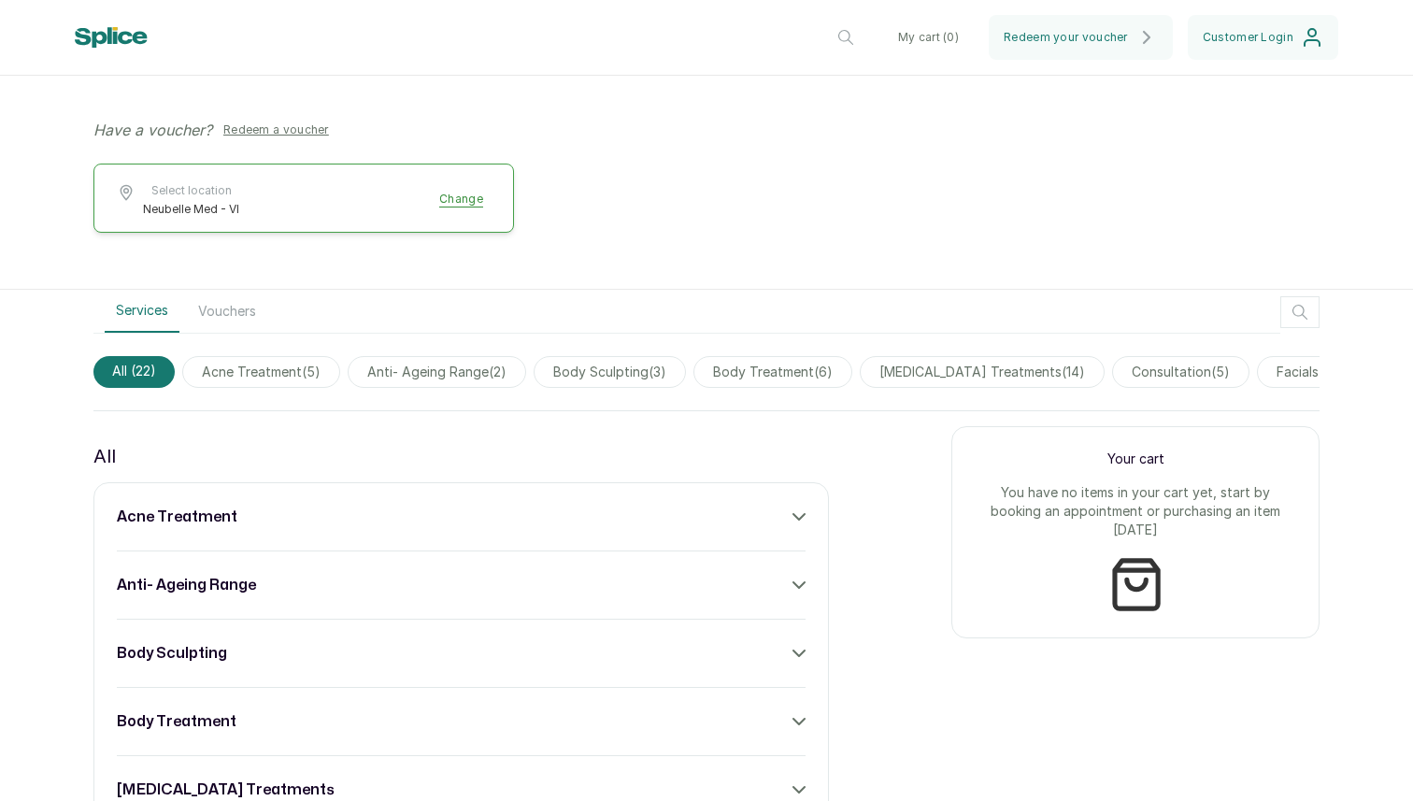
scroll to position [405, 0]
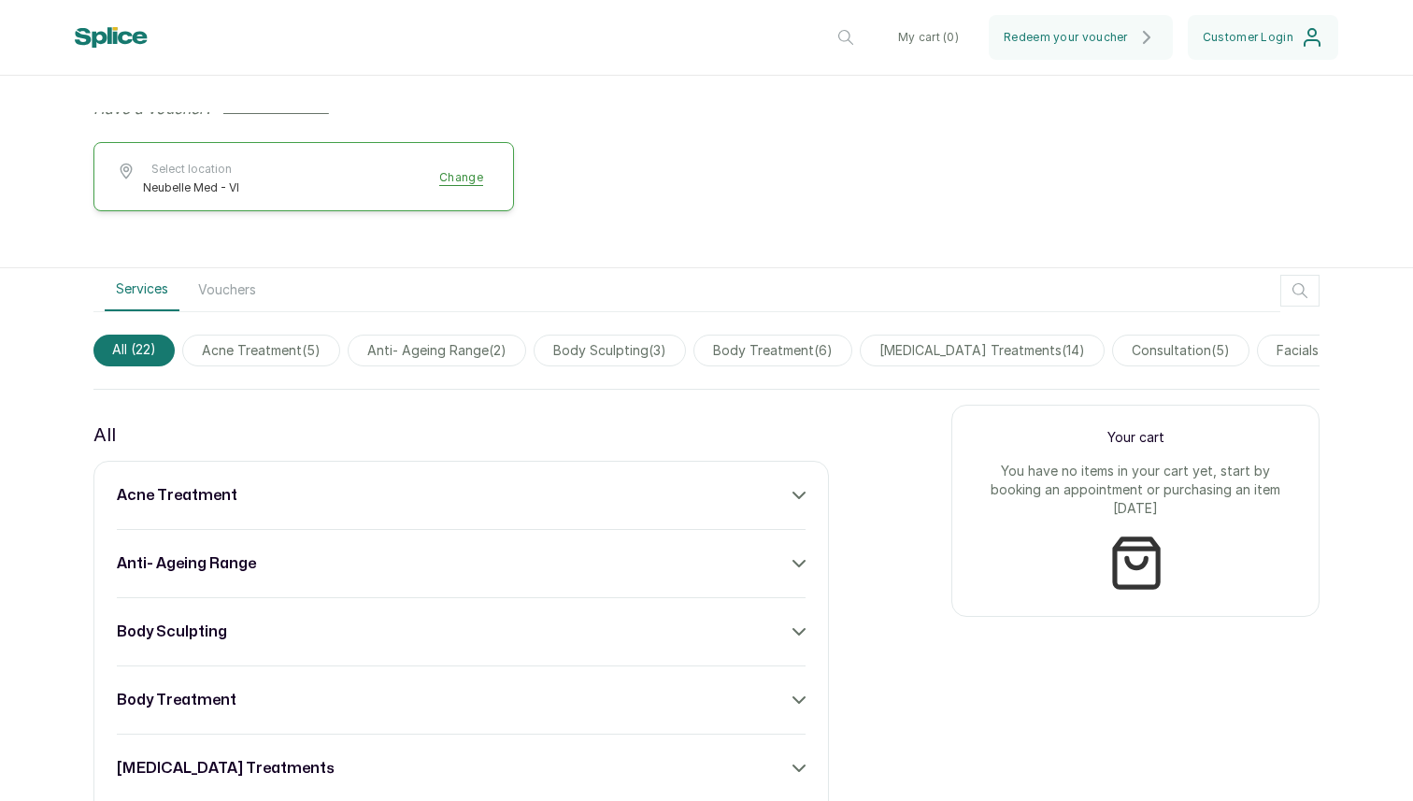
click at [750, 352] on span "body treatment ( 6 )" at bounding box center [772, 351] width 159 height 32
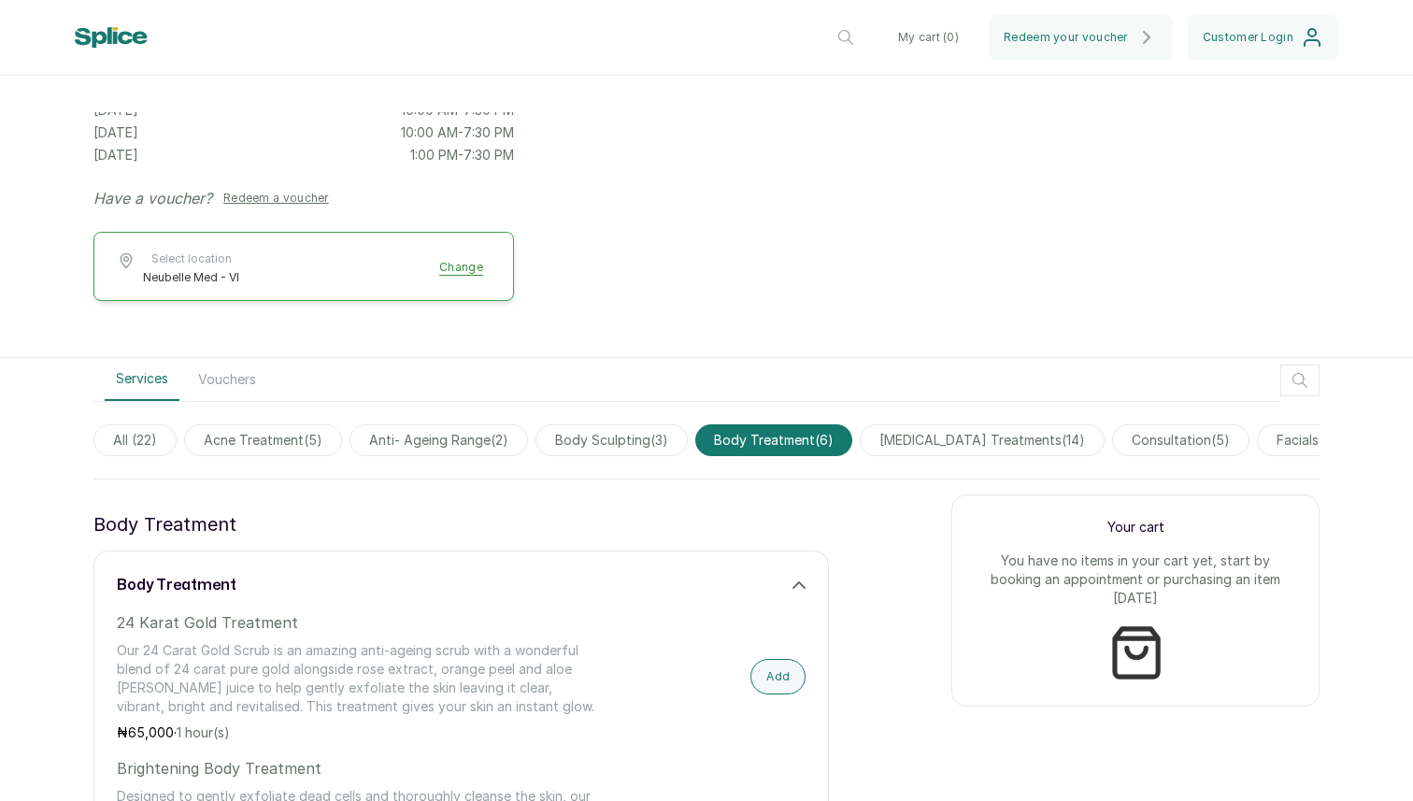
scroll to position [401, 0]
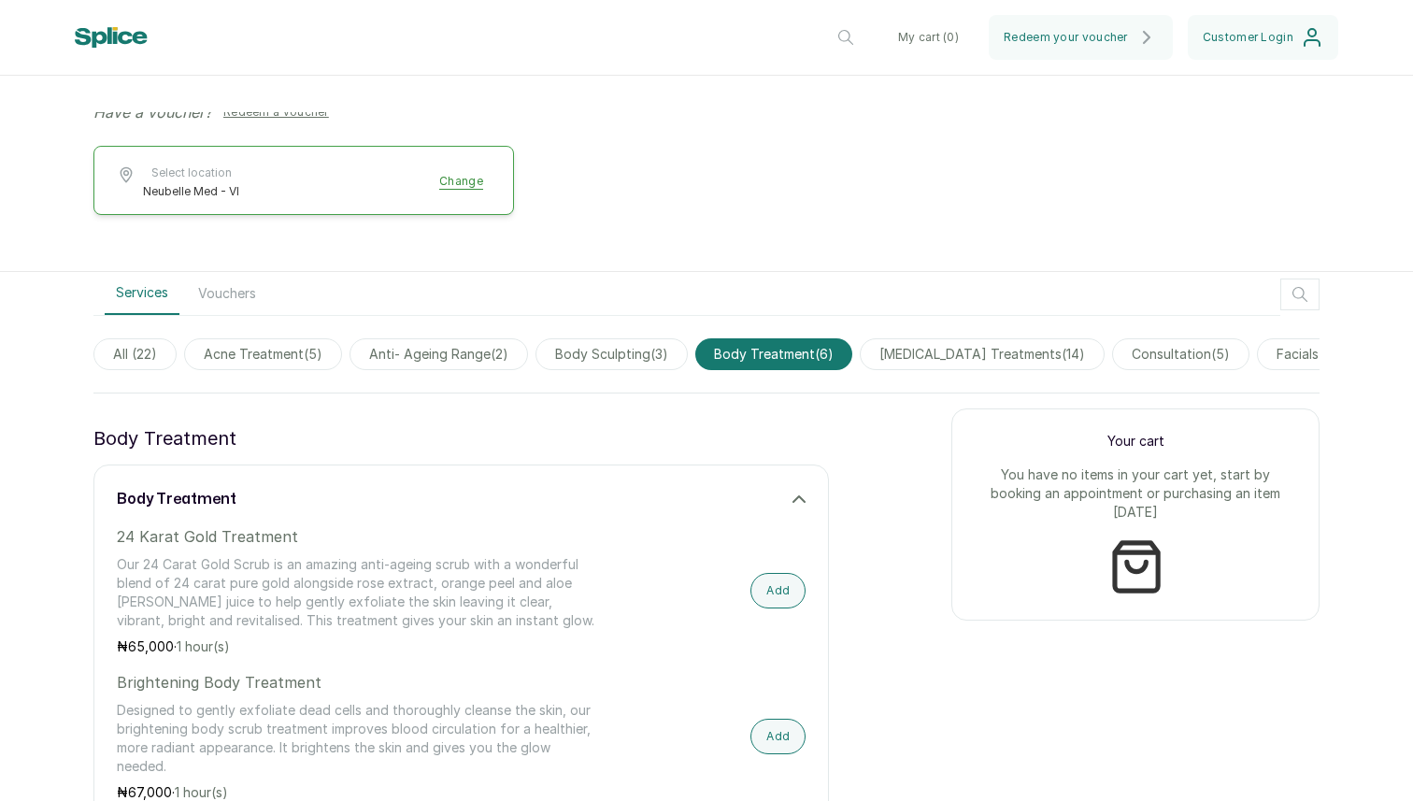
click at [672, 355] on span "body sculpting ( 3 )" at bounding box center [612, 354] width 152 height 32
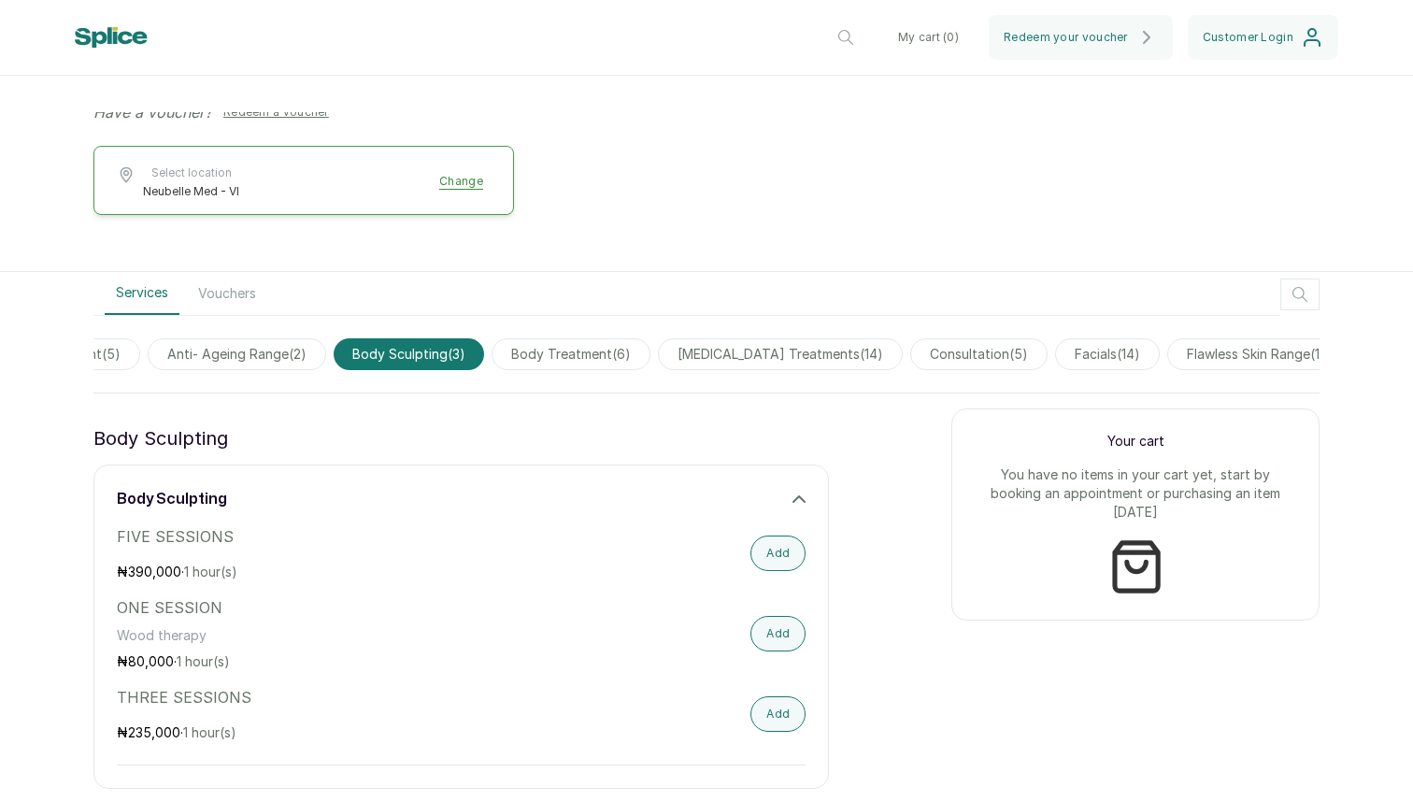
scroll to position [0, 246]
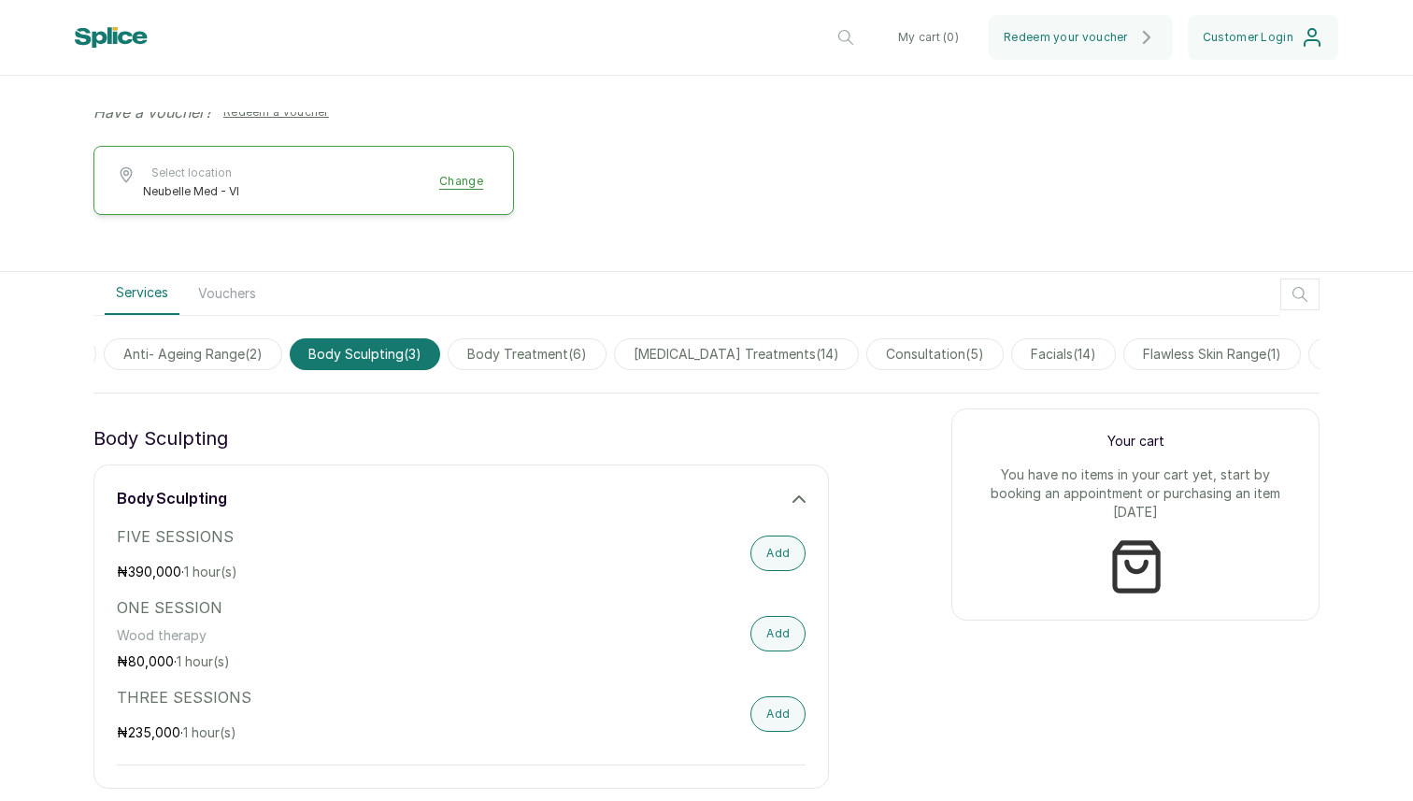
click at [727, 358] on span "[MEDICAL_DATA] treatments ( 14 )" at bounding box center [736, 354] width 245 height 32
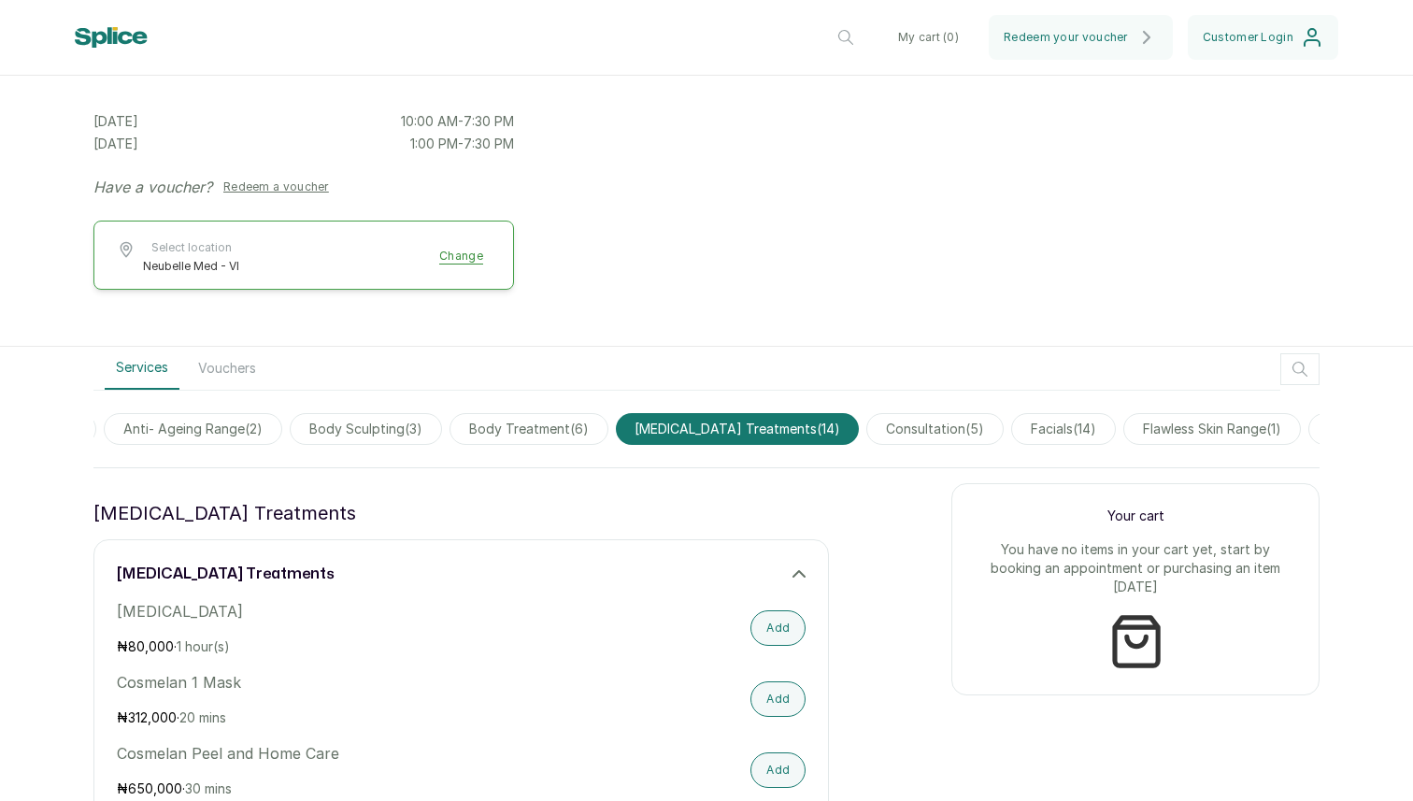
scroll to position [374, 0]
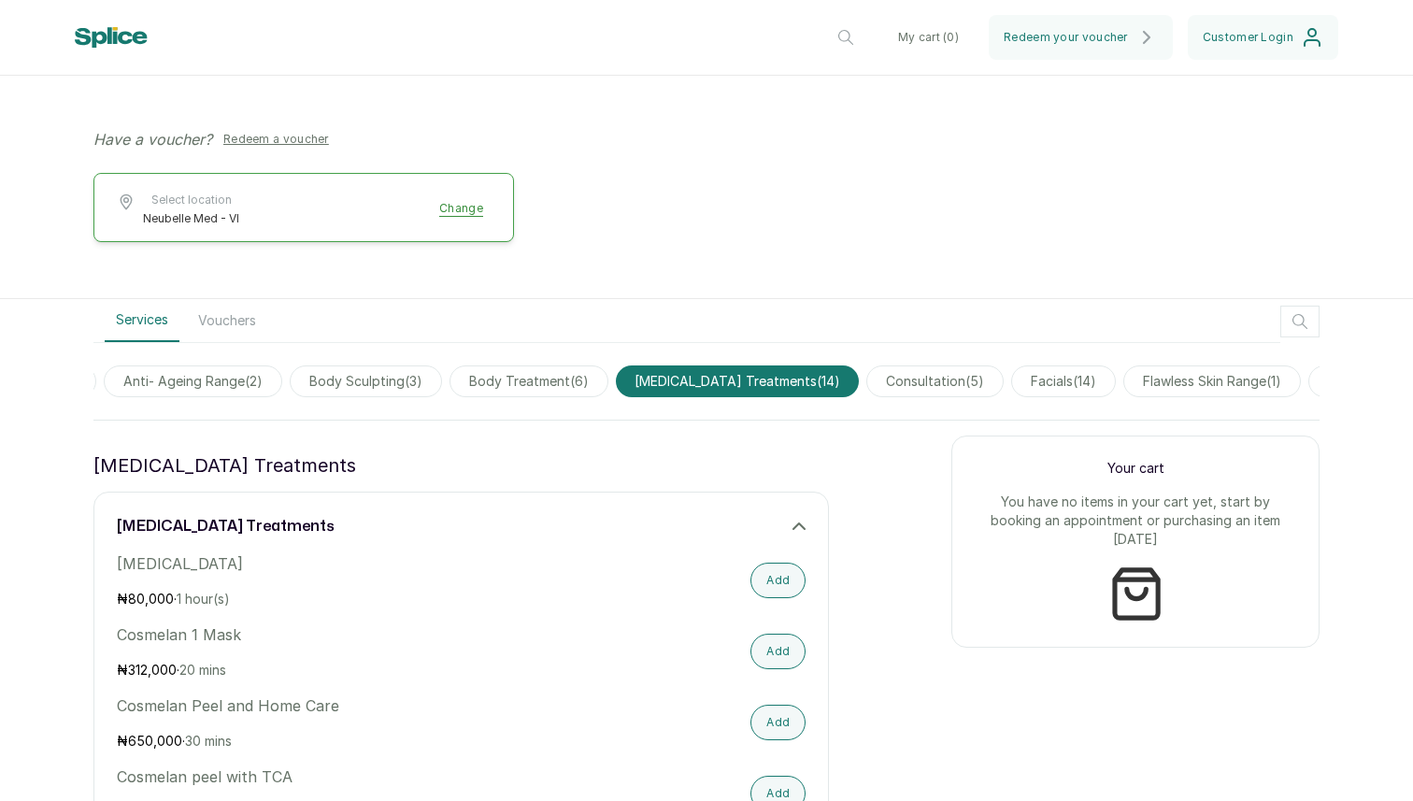
click at [902, 388] on span "consultation ( 5 )" at bounding box center [934, 381] width 137 height 32
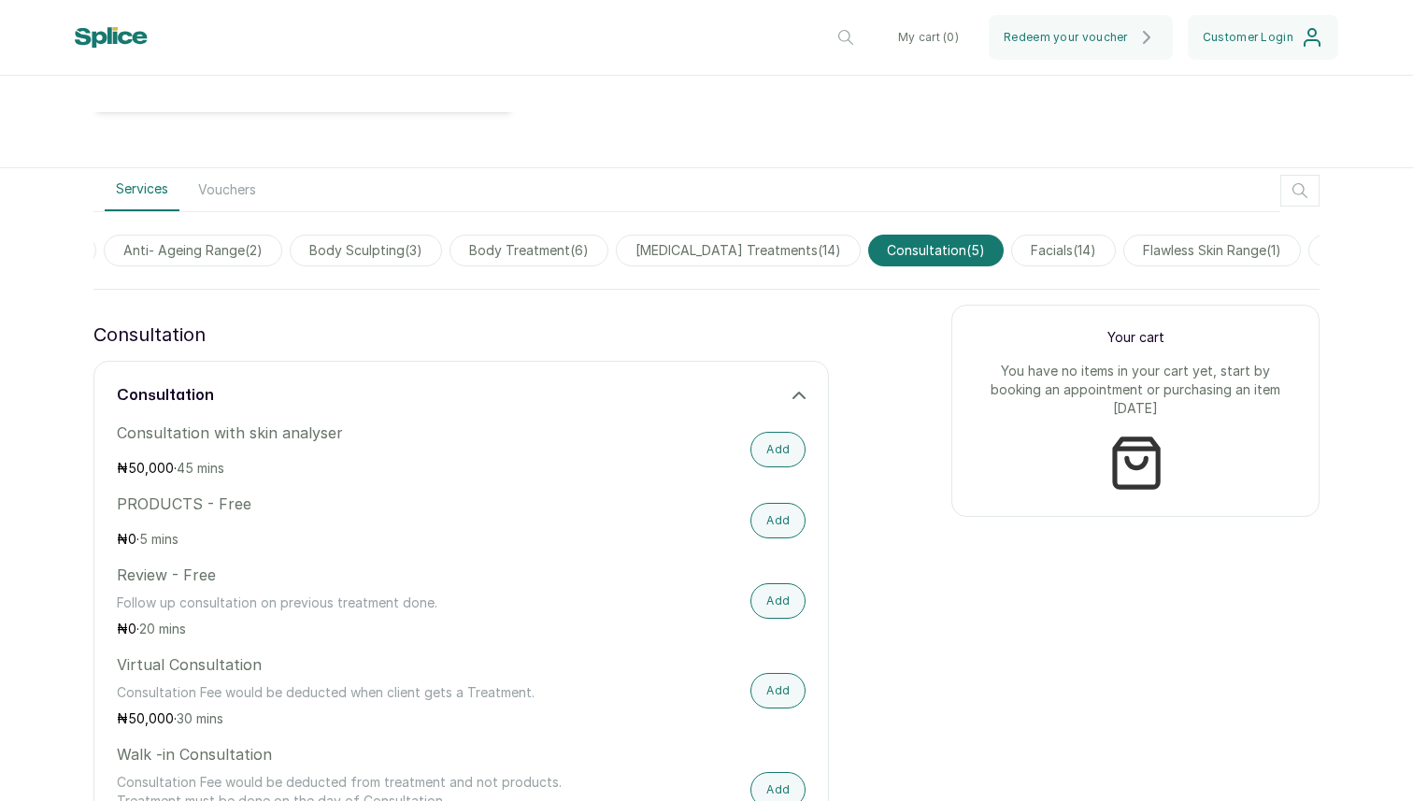
scroll to position [495, 0]
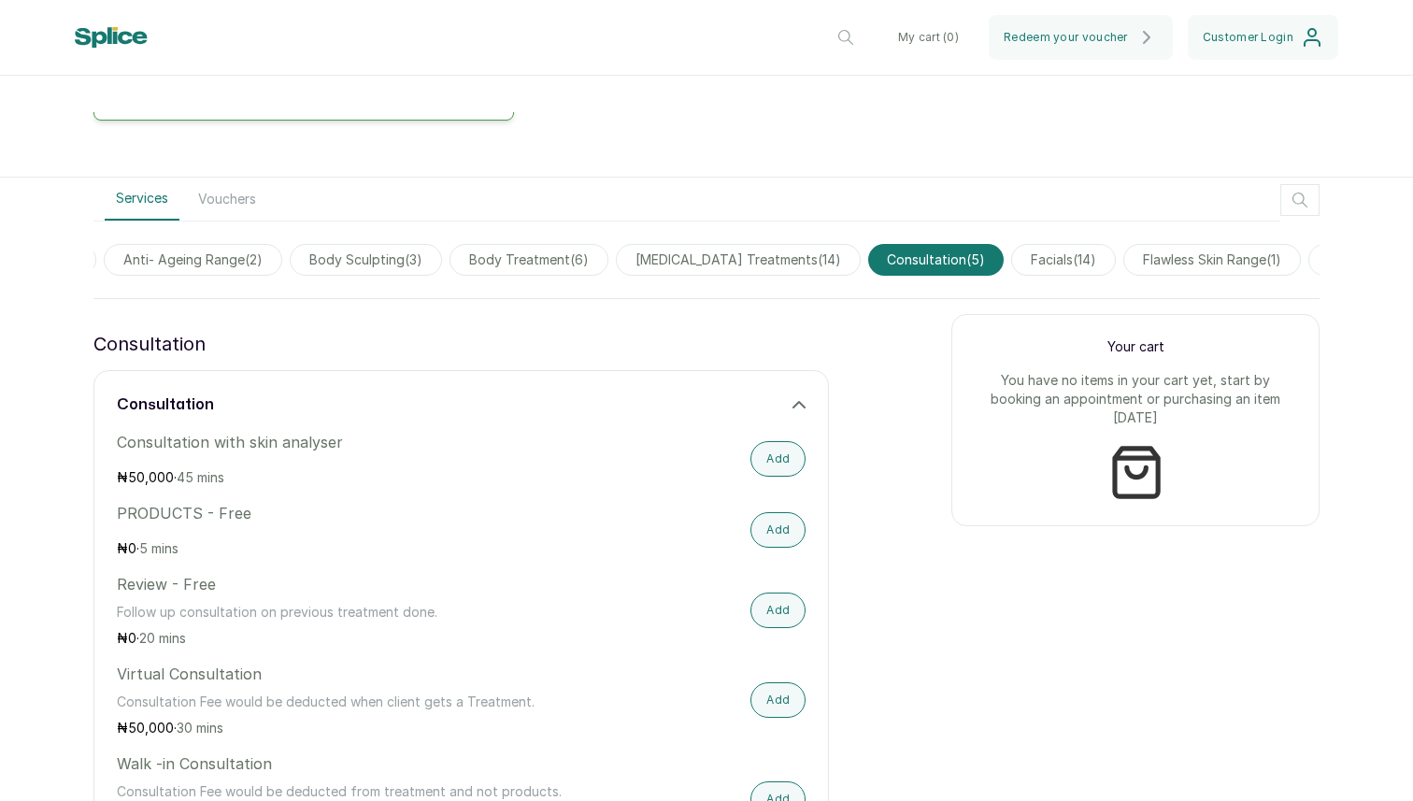
click at [1041, 256] on span "facials ( 14 )" at bounding box center [1063, 260] width 105 height 32
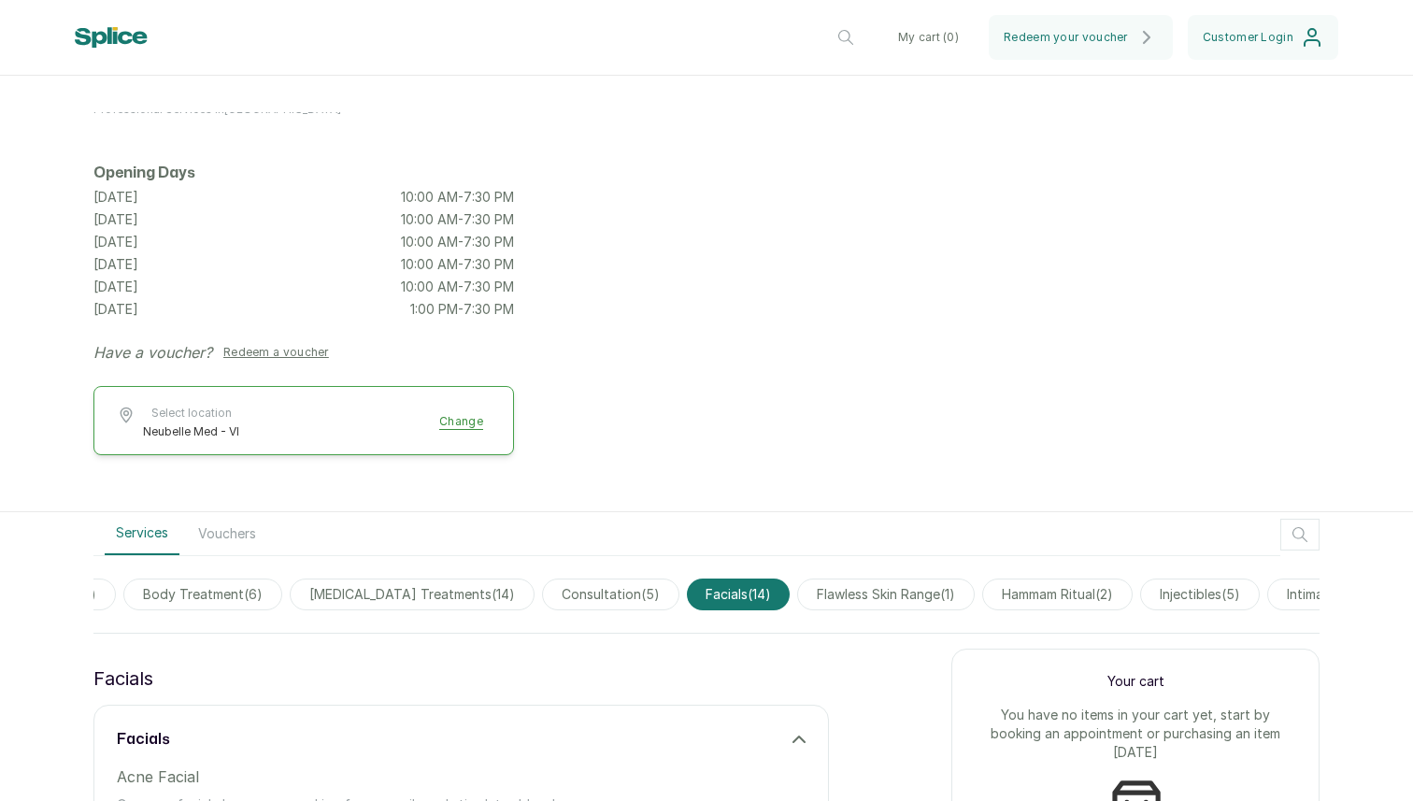
scroll to position [0, 581]
click at [938, 595] on span "flawless skin range ( 1 )" at bounding box center [877, 595] width 178 height 32
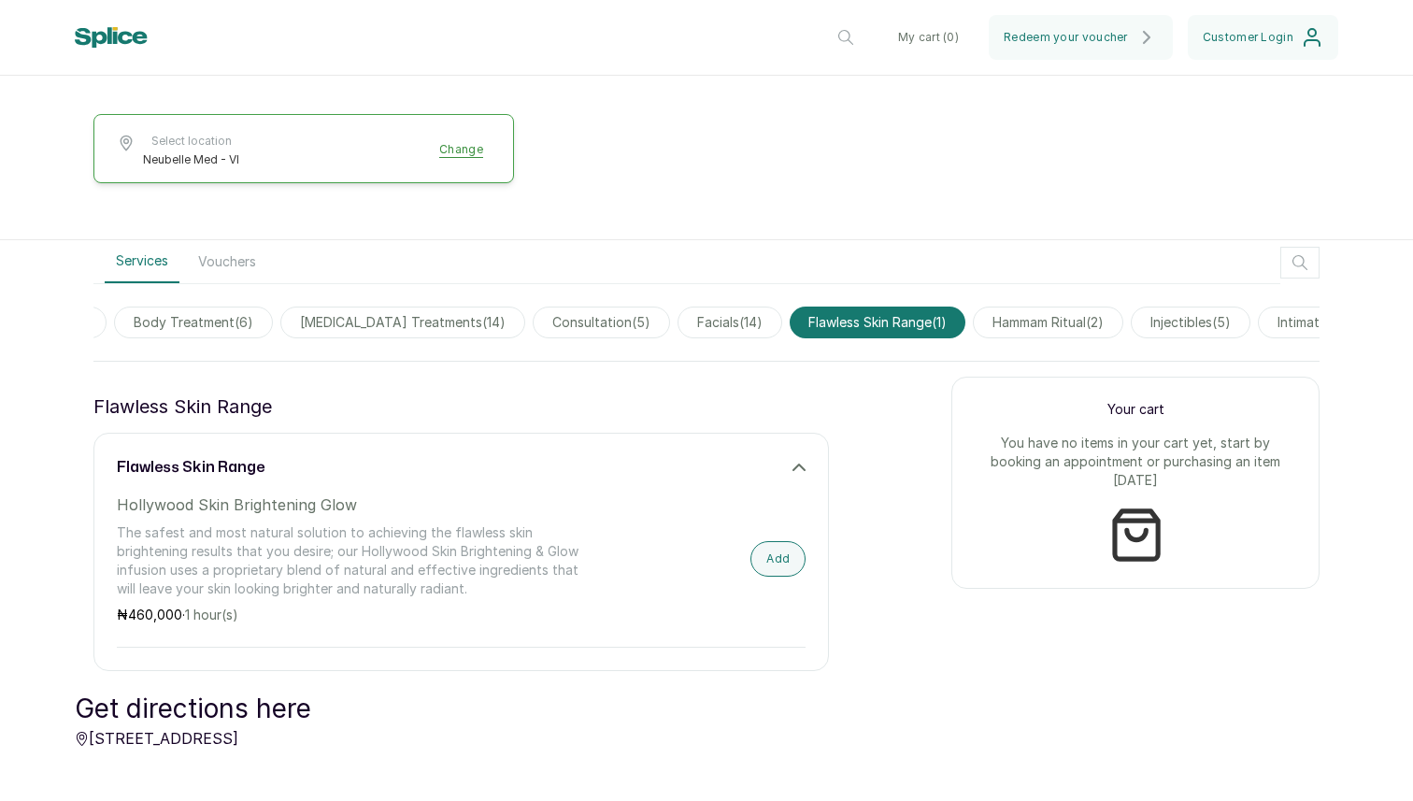
scroll to position [414, 0]
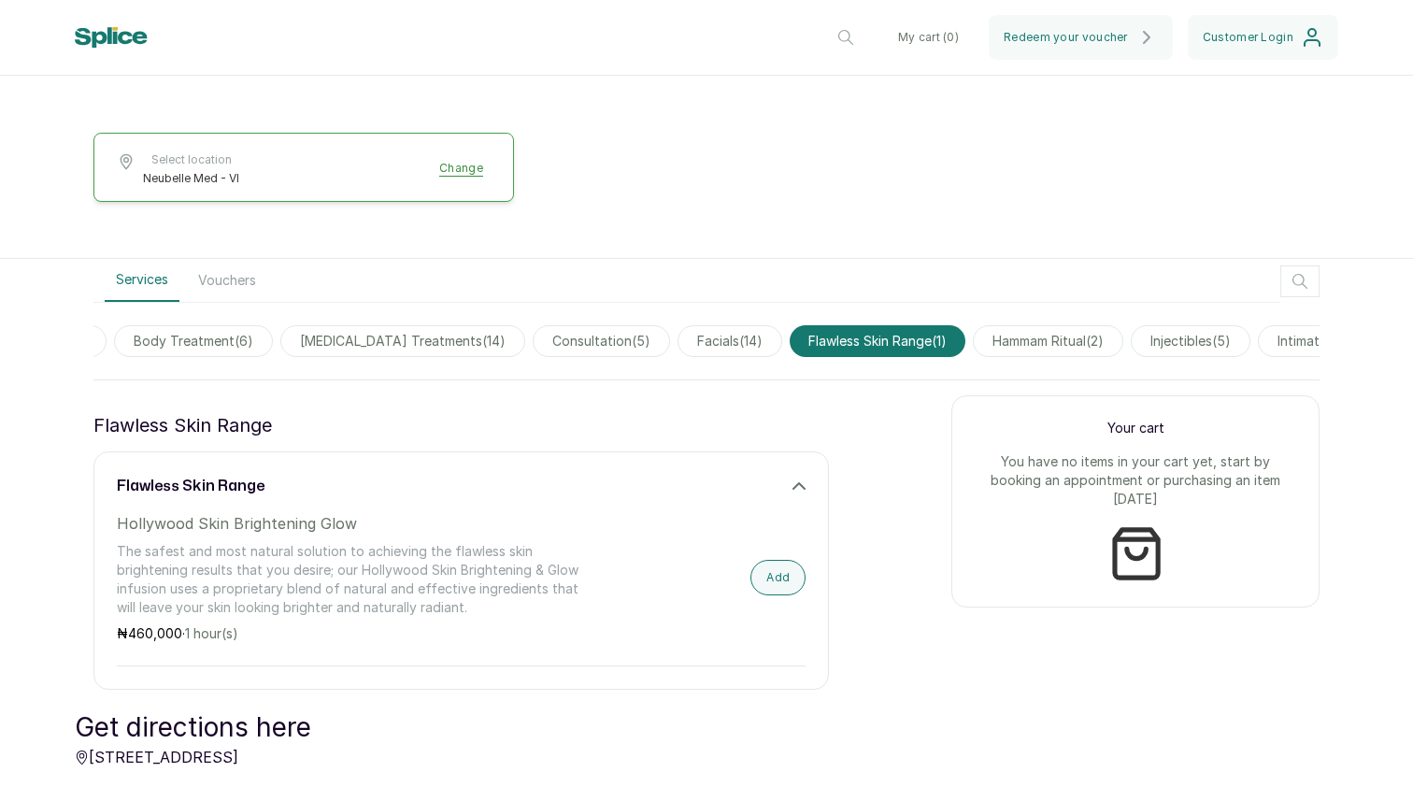
click at [1044, 346] on span "hammam ritual ( 2 )" at bounding box center [1048, 341] width 150 height 32
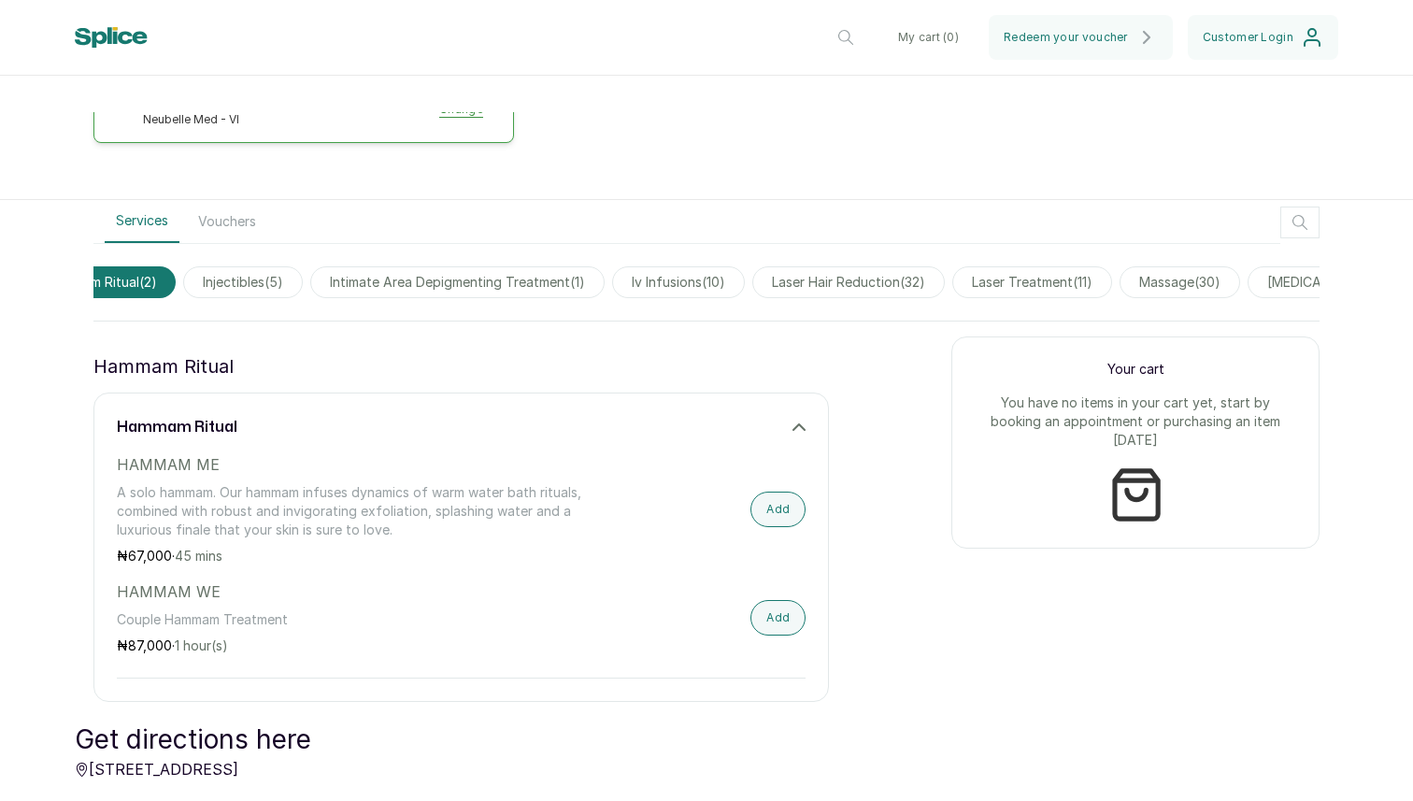
scroll to position [0, 1539]
click at [929, 276] on span "laser hair reduction ( 32 )" at bounding box center [838, 282] width 193 height 32
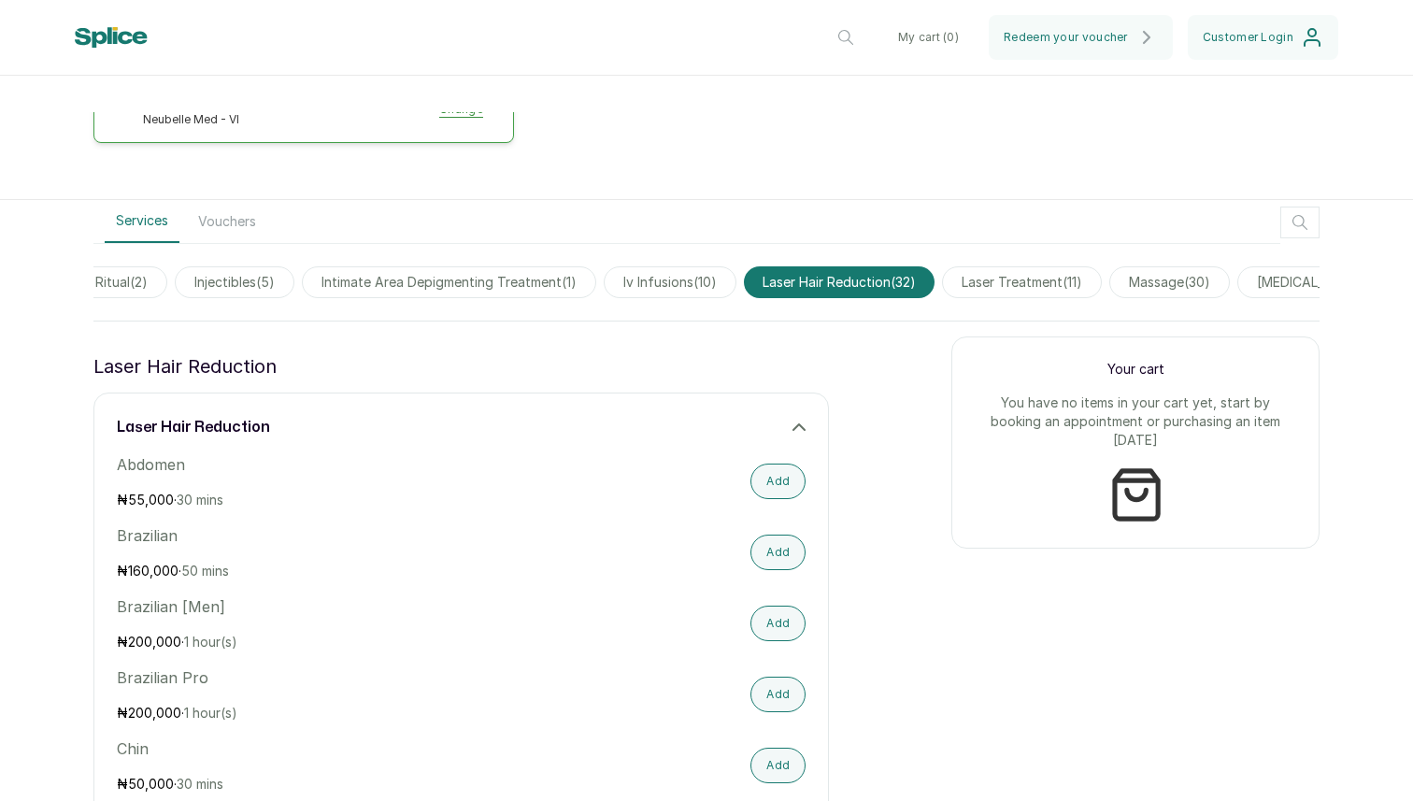
click at [1034, 284] on span "laser treatment ( 11 )" at bounding box center [1022, 282] width 160 height 32
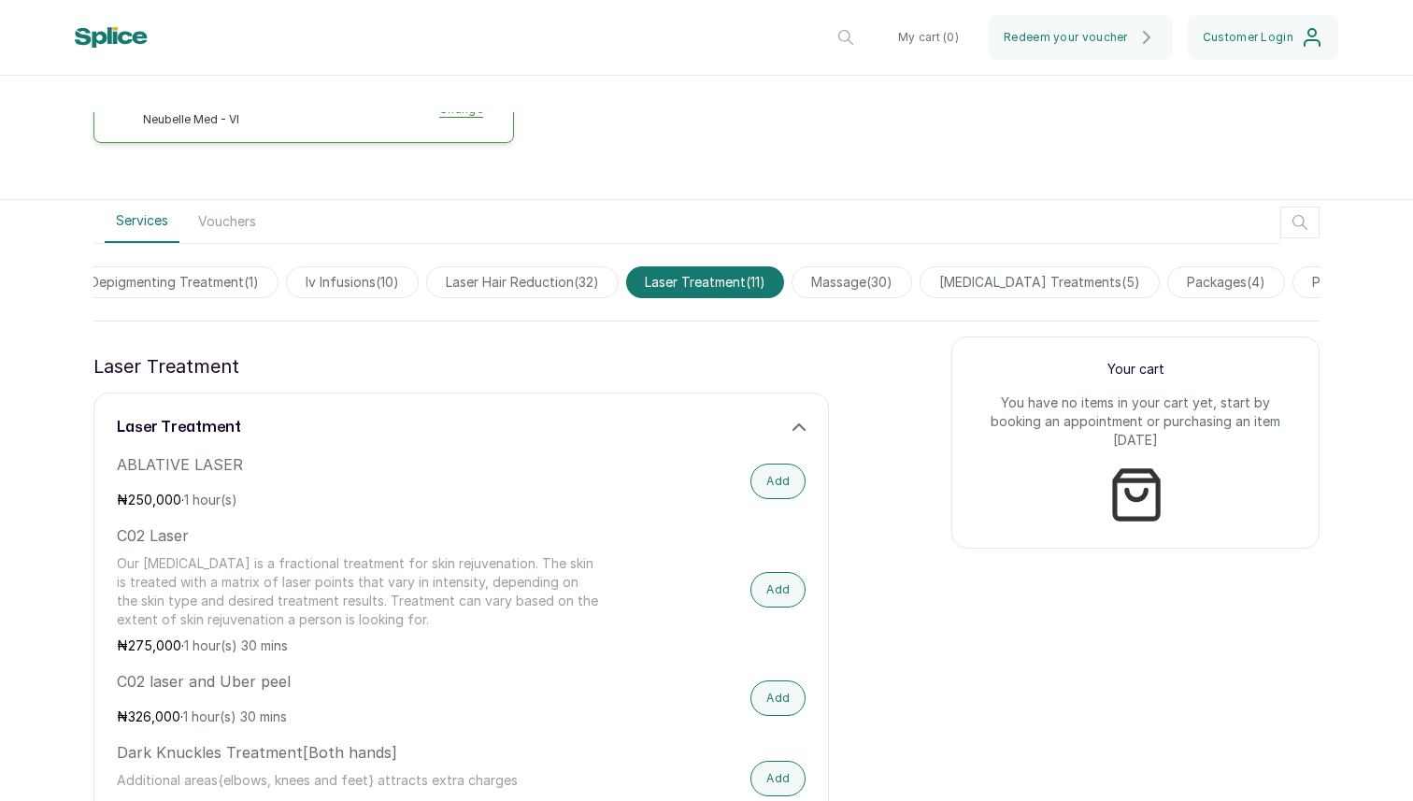
scroll to position [0, 1873]
click at [884, 284] on span "massage ( 30 )" at bounding box center [836, 282] width 121 height 32
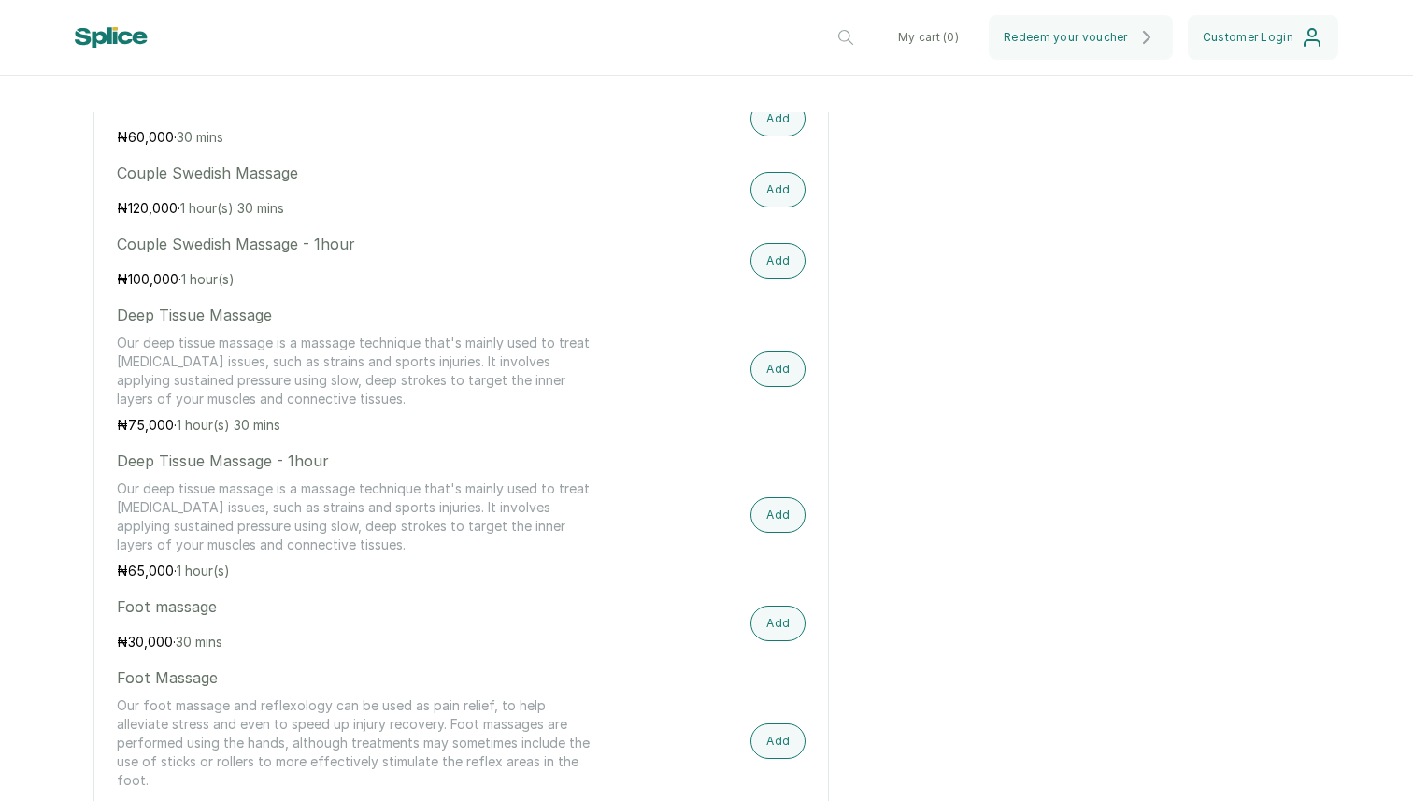
scroll to position [1371, 0]
